Goal: Information Seeking & Learning: Learn about a topic

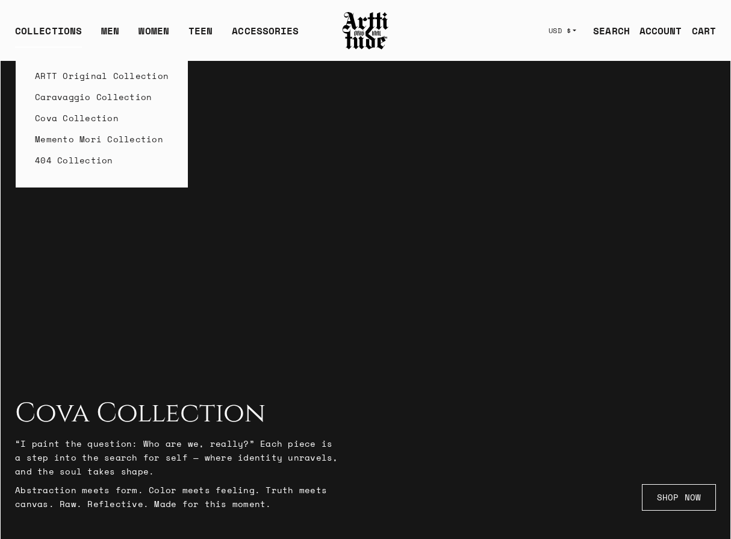
click at [67, 120] on link "Cova Collection" at bounding box center [102, 117] width 134 height 21
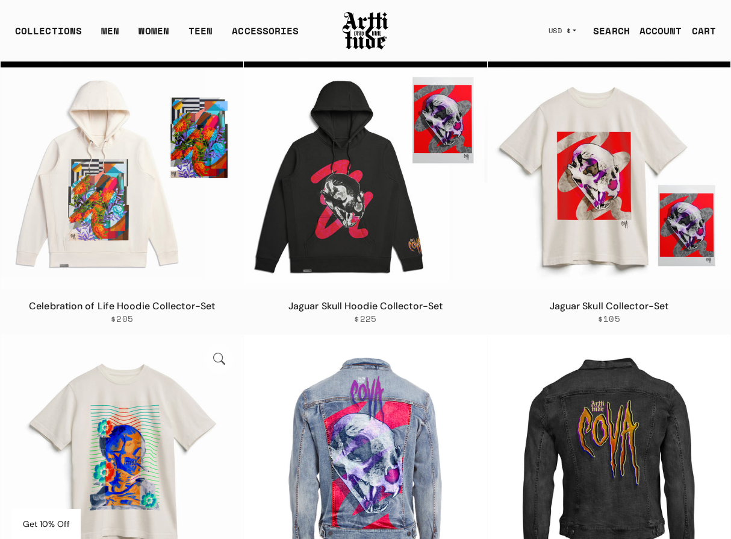
scroll to position [258, 0]
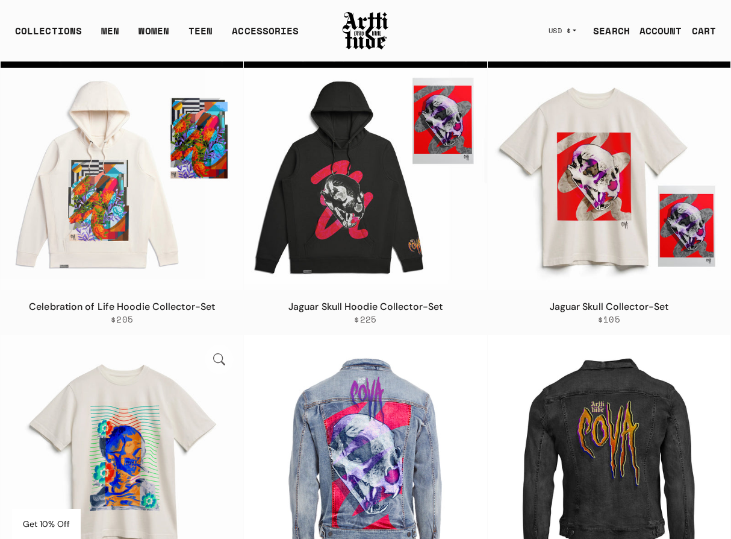
click at [101, 422] on img at bounding box center [122, 456] width 243 height 243
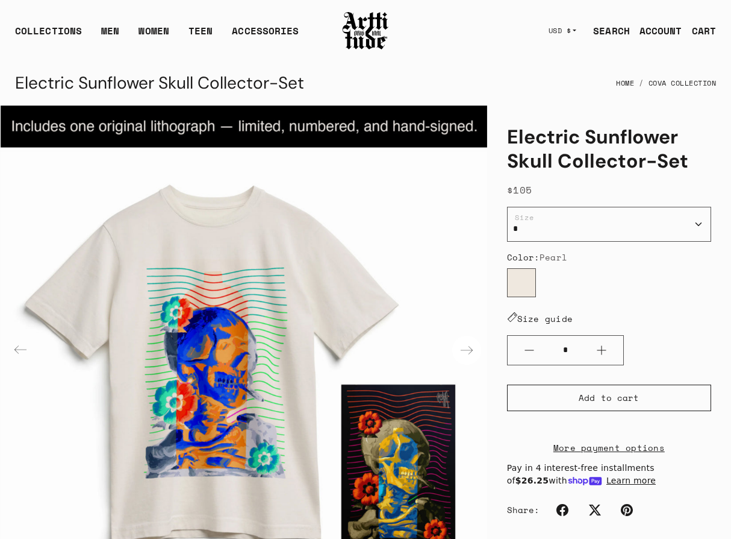
click at [464, 348] on div "Next slide" at bounding box center [466, 350] width 29 height 29
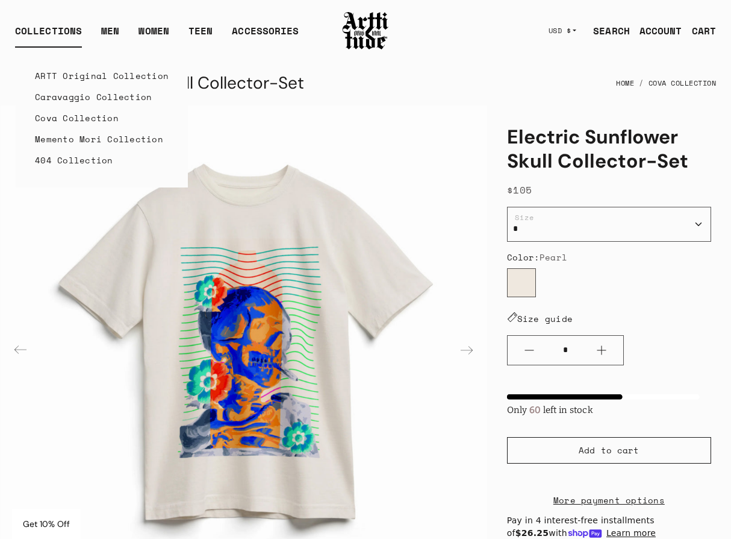
click at [62, 117] on link "Cova Collection" at bounding box center [102, 117] width 134 height 21
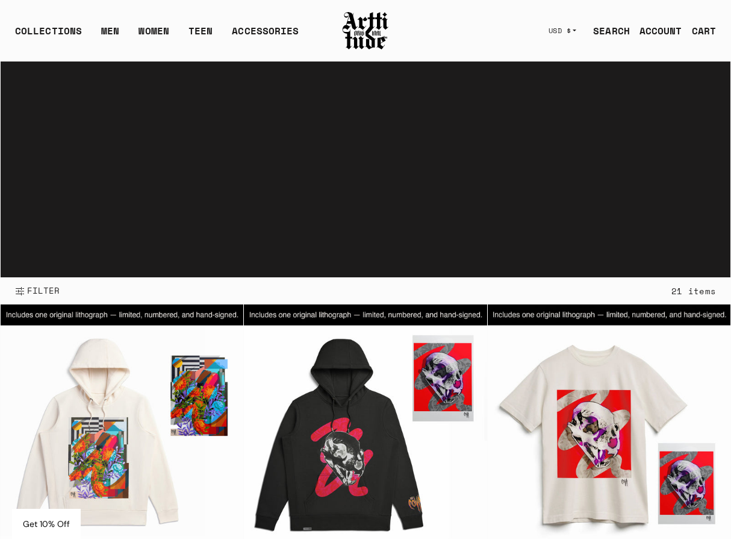
click at [369, 29] on img at bounding box center [366, 30] width 48 height 41
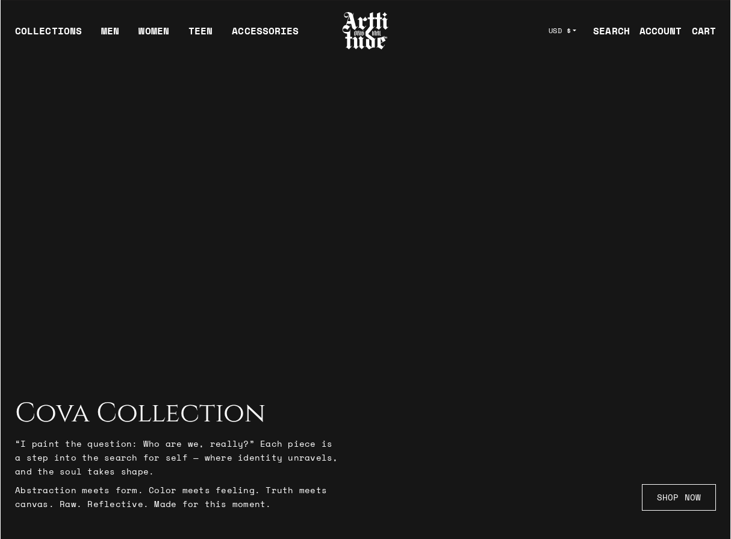
drag, startPoint x: 257, startPoint y: 506, endPoint x: 10, endPoint y: 413, distance: 264.1
click at [10, 413] on div "Your browser does not support the video tag. Cova Collection “I paint the quest…" at bounding box center [366, 270] width 730 height 539
copy div "Your browser does not support the video tag. Cova Collection “I paint the quest…"
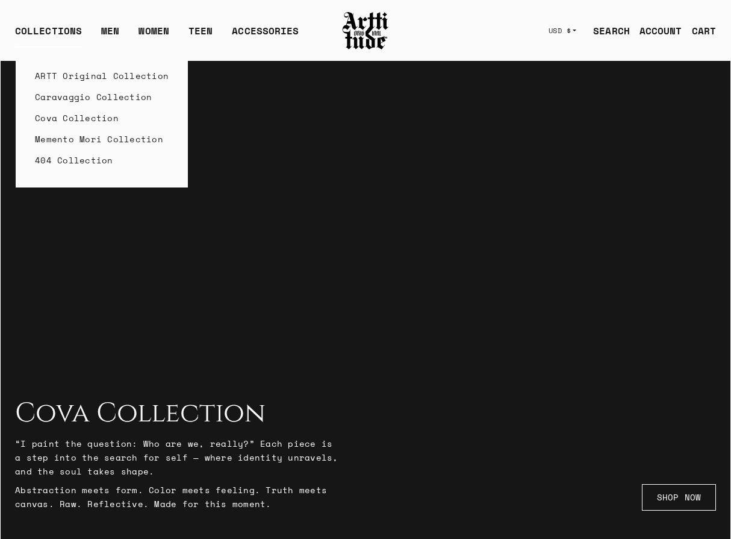
click at [61, 118] on link "Cova Collection" at bounding box center [102, 117] width 134 height 21
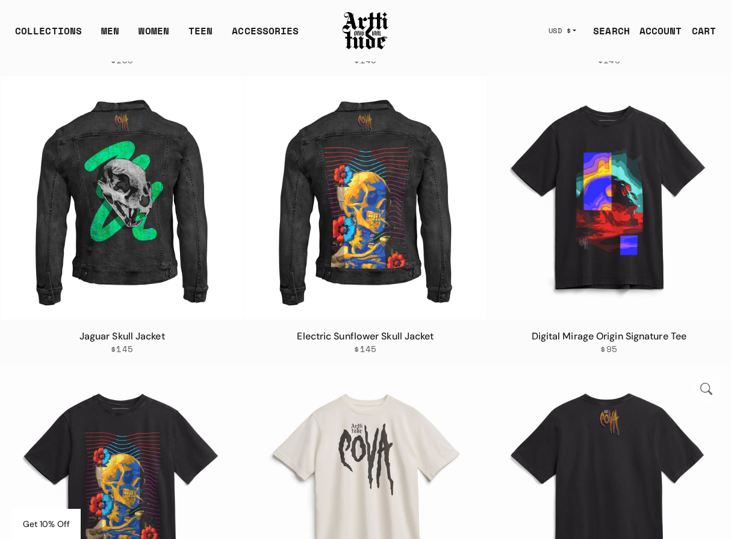
scroll to position [803, 0]
